Goal: Task Accomplishment & Management: Complete application form

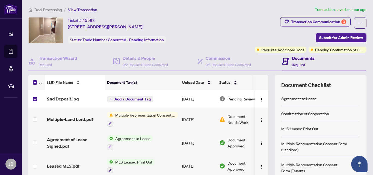
scroll to position [54, 0]
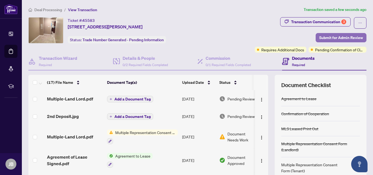
click at [331, 37] on span "Submit for Admin Review" at bounding box center [341, 37] width 44 height 9
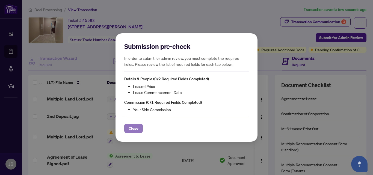
click at [133, 128] on span "Close" at bounding box center [134, 128] width 10 height 9
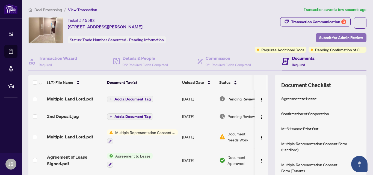
click at [319, 38] on span "Submit for Admin Review" at bounding box center [341, 37] width 44 height 9
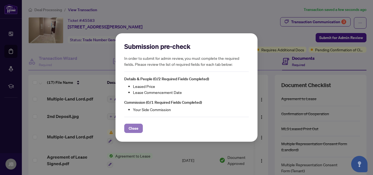
click at [135, 131] on span "Close" at bounding box center [134, 128] width 10 height 9
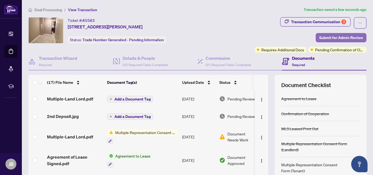
click at [320, 36] on span "Submit for Admin Review" at bounding box center [341, 37] width 44 height 9
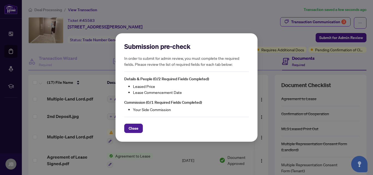
click at [143, 86] on li "Leased Price" at bounding box center [191, 86] width 116 height 6
click at [133, 128] on span "Close" at bounding box center [134, 128] width 10 height 9
